Goal: Information Seeking & Learning: Learn about a topic

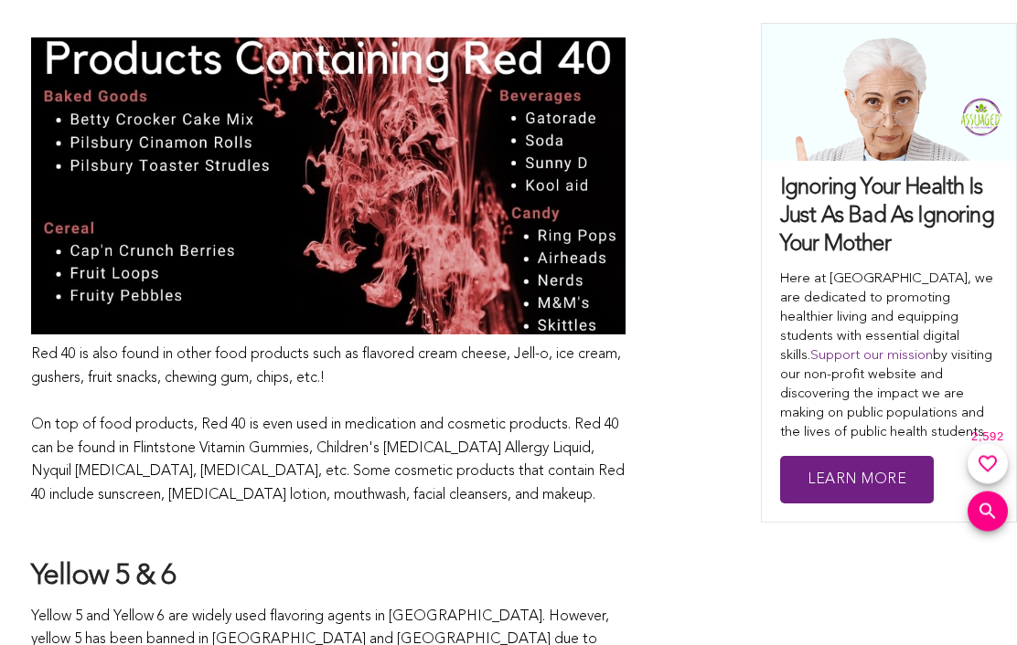
scroll to position [1950, 0]
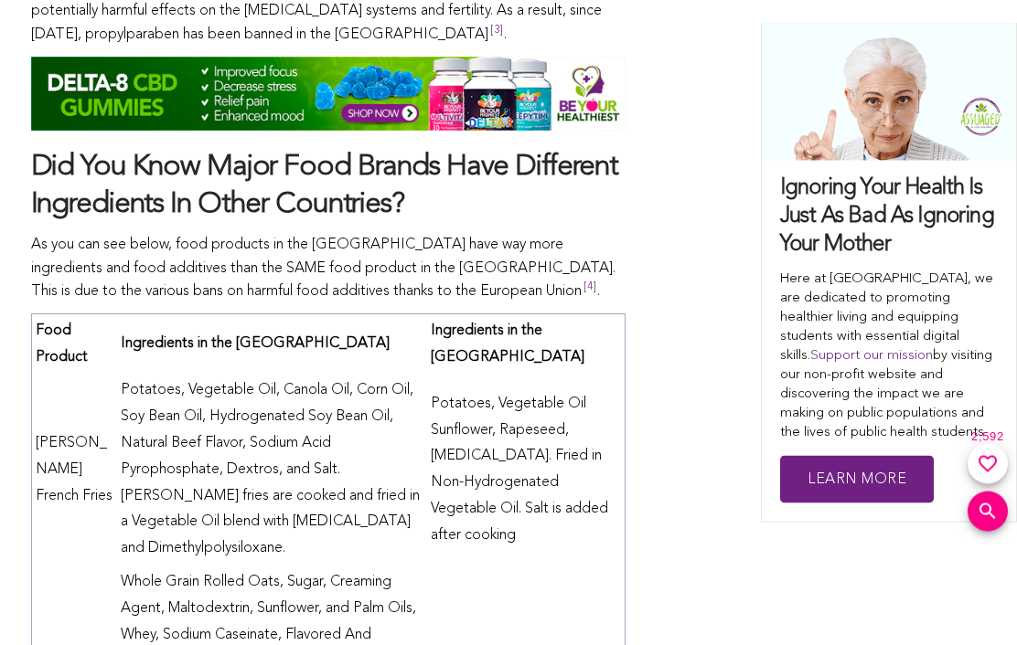
scroll to position [5450, 0]
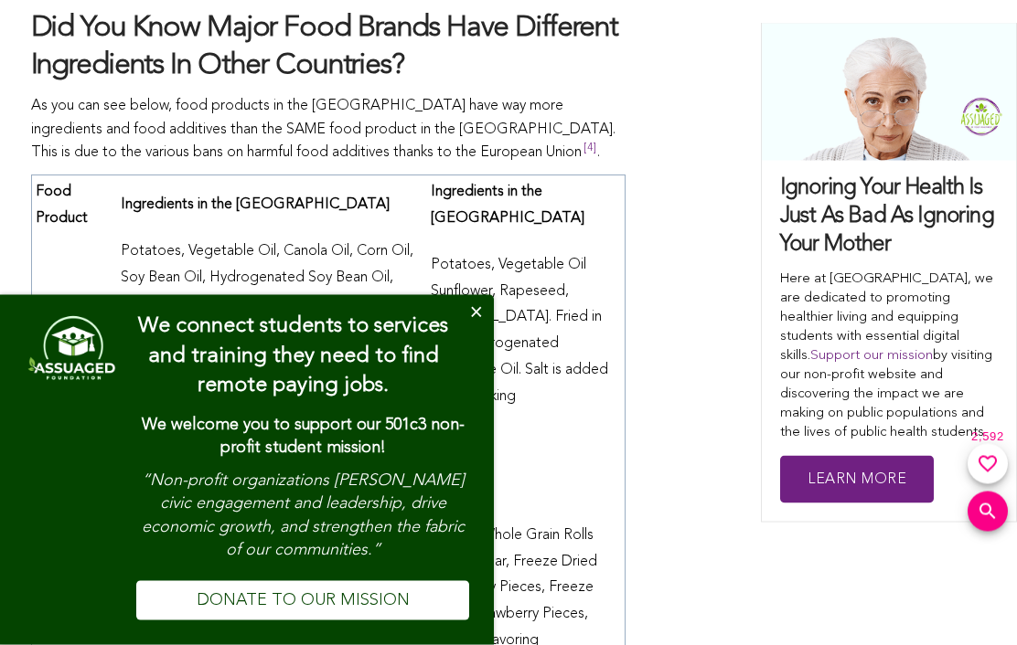
scroll to position [5564, 0]
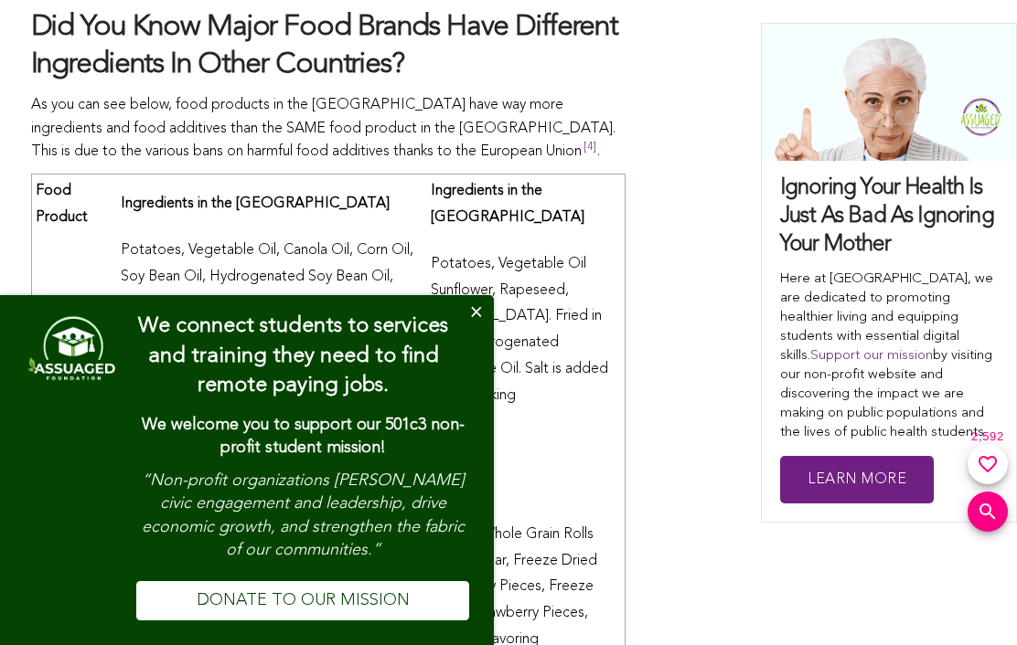
click at [480, 332] on button "Close" at bounding box center [475, 313] width 37 height 37
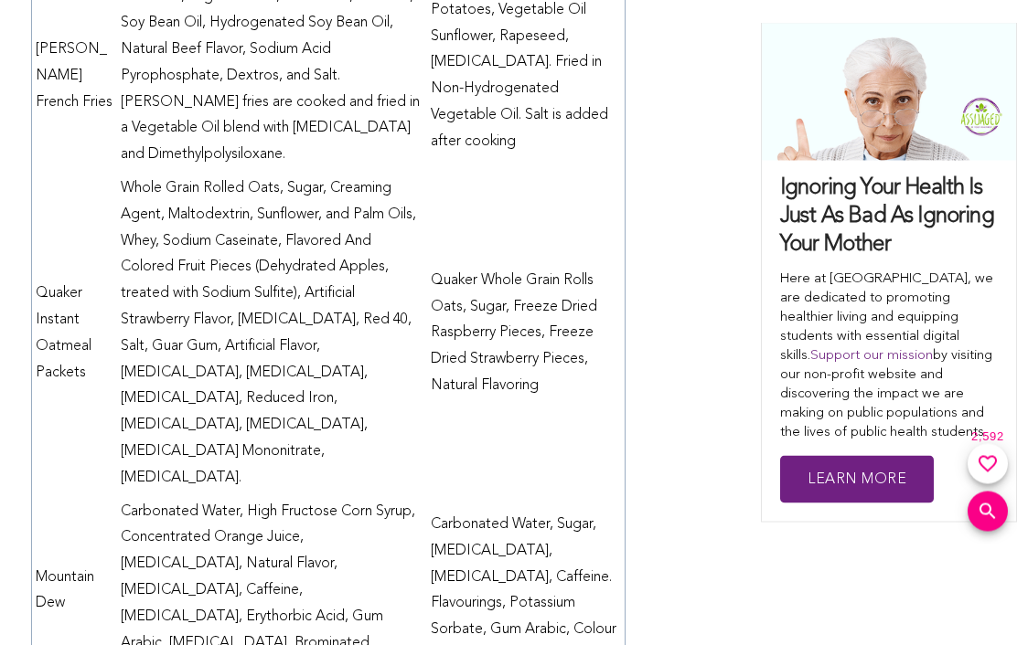
scroll to position [5818, 0]
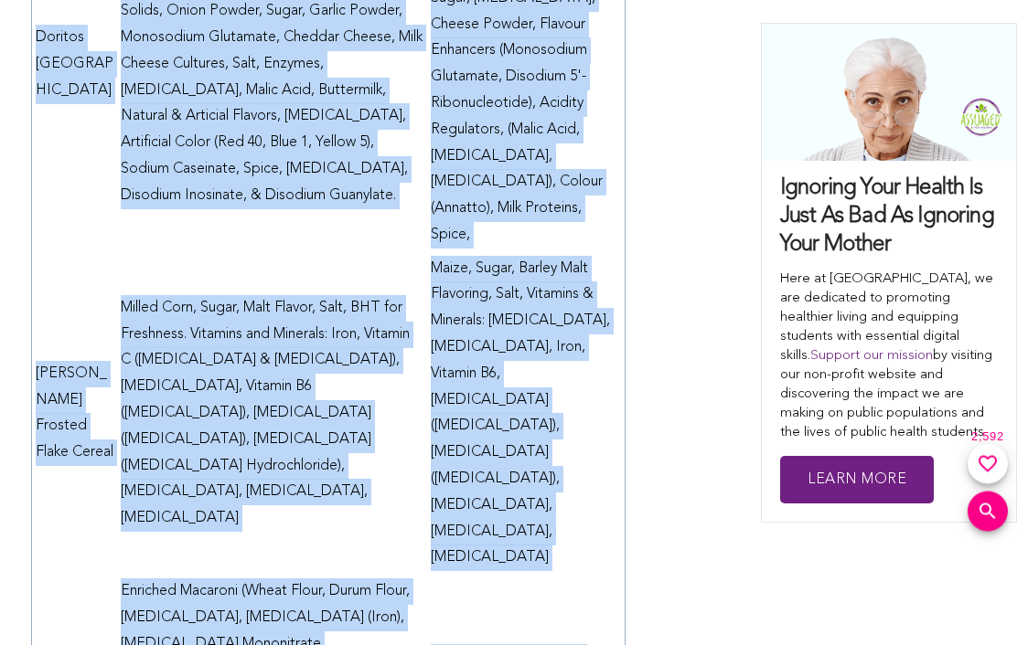
scroll to position [6714, 0]
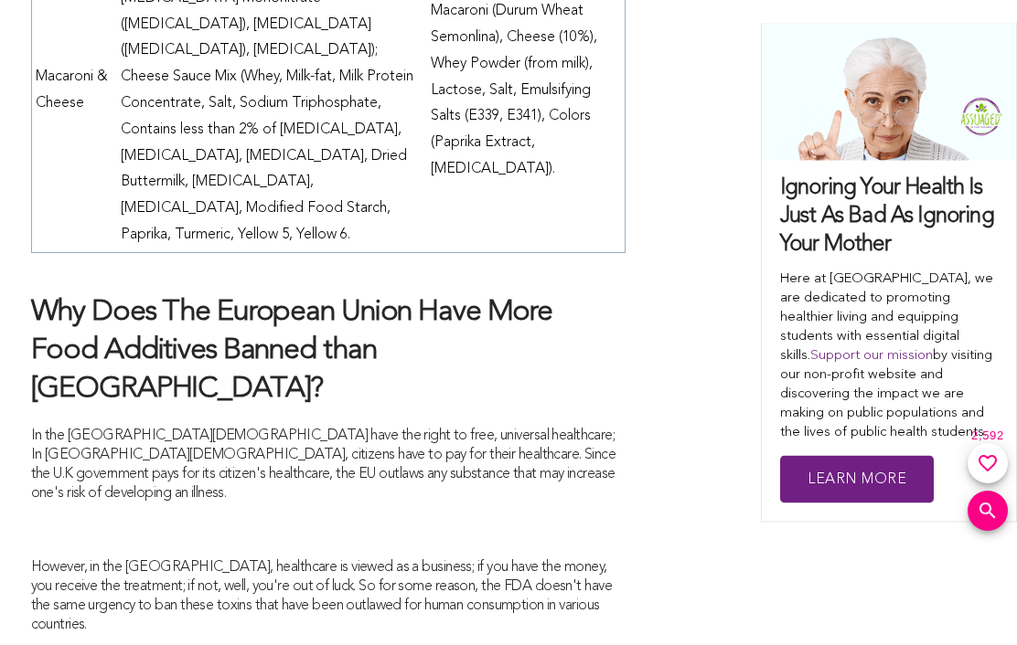
scroll to position [7360, 0]
